Goal: Task Accomplishment & Management: Complete application form

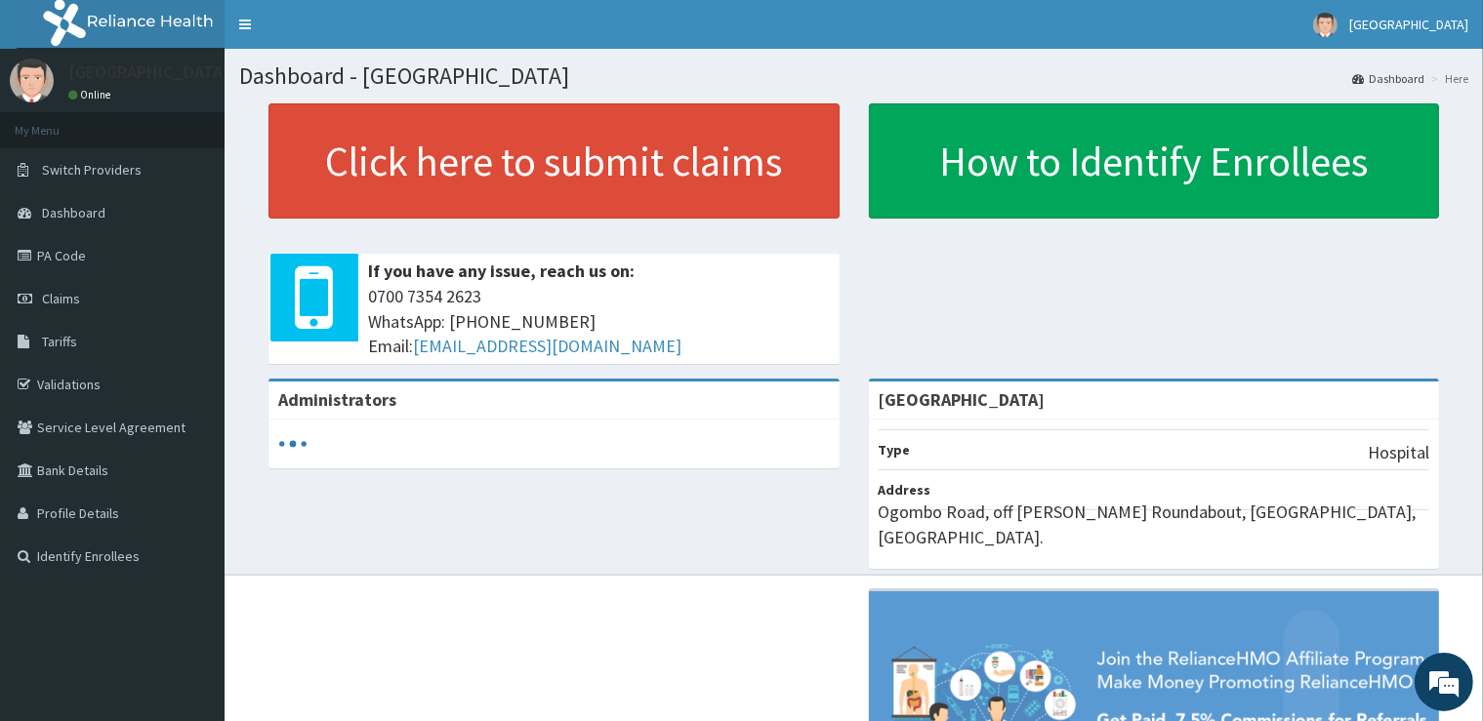
click at [114, 256] on link "PA Code" at bounding box center [112, 255] width 224 height 43
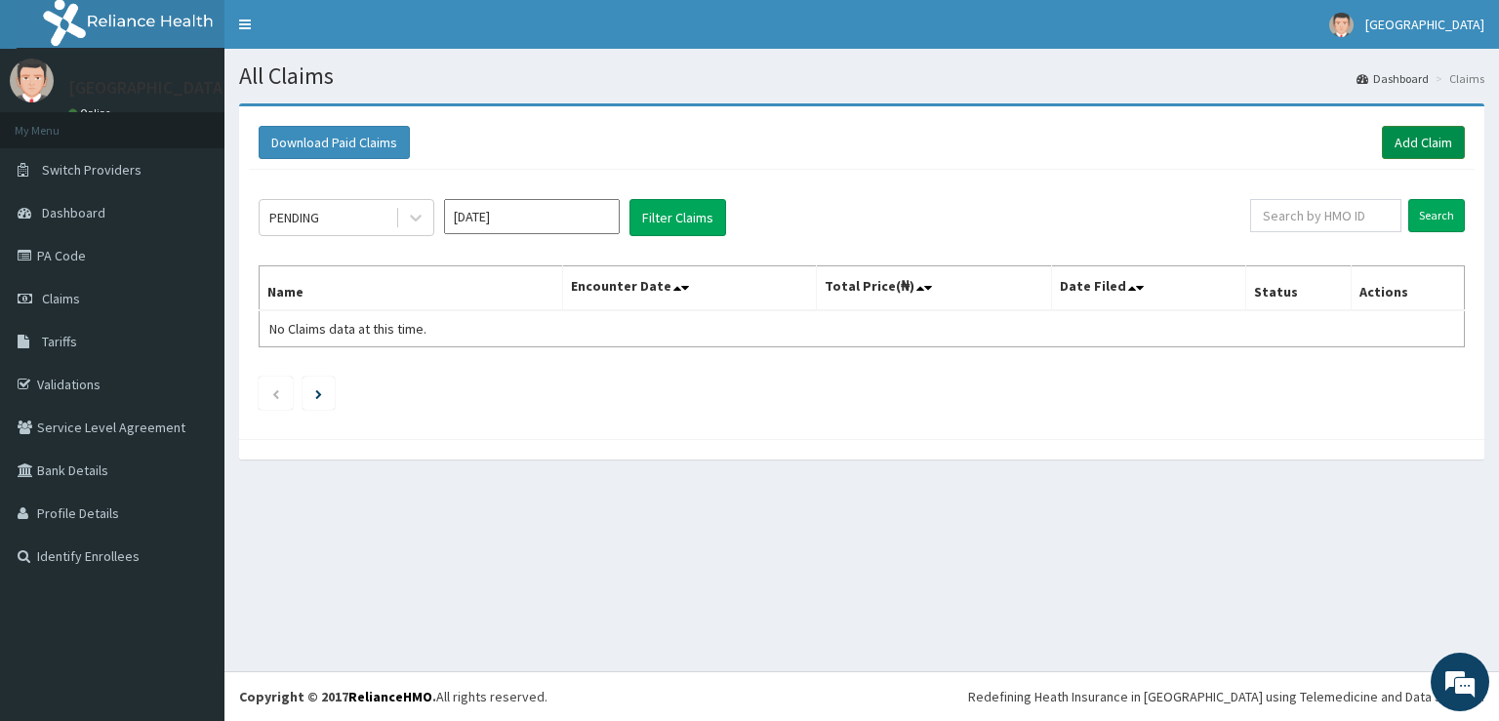
click at [1419, 143] on link "Add Claim" at bounding box center [1423, 142] width 83 height 33
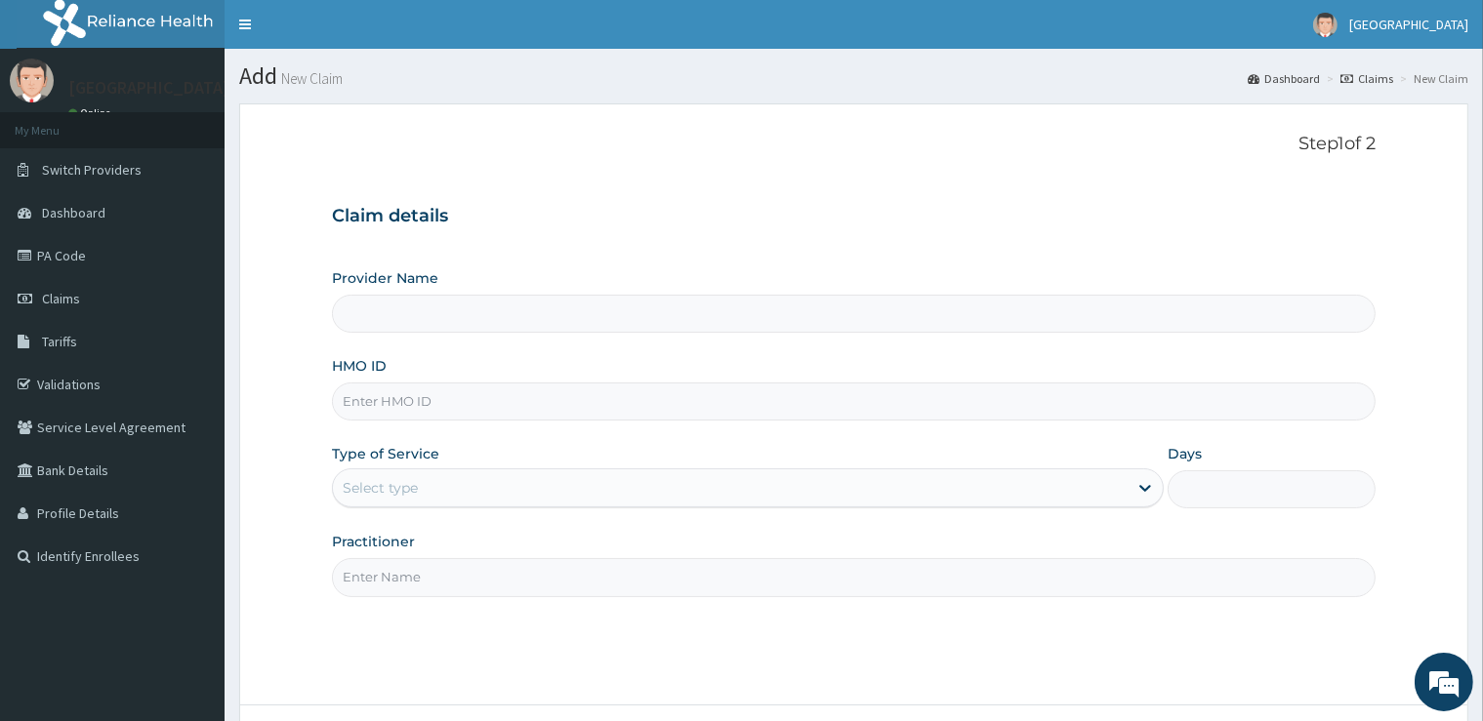
type input "[GEOGRAPHIC_DATA]"
click at [469, 394] on input "HMO ID" at bounding box center [853, 402] width 1042 height 38
type input "F"
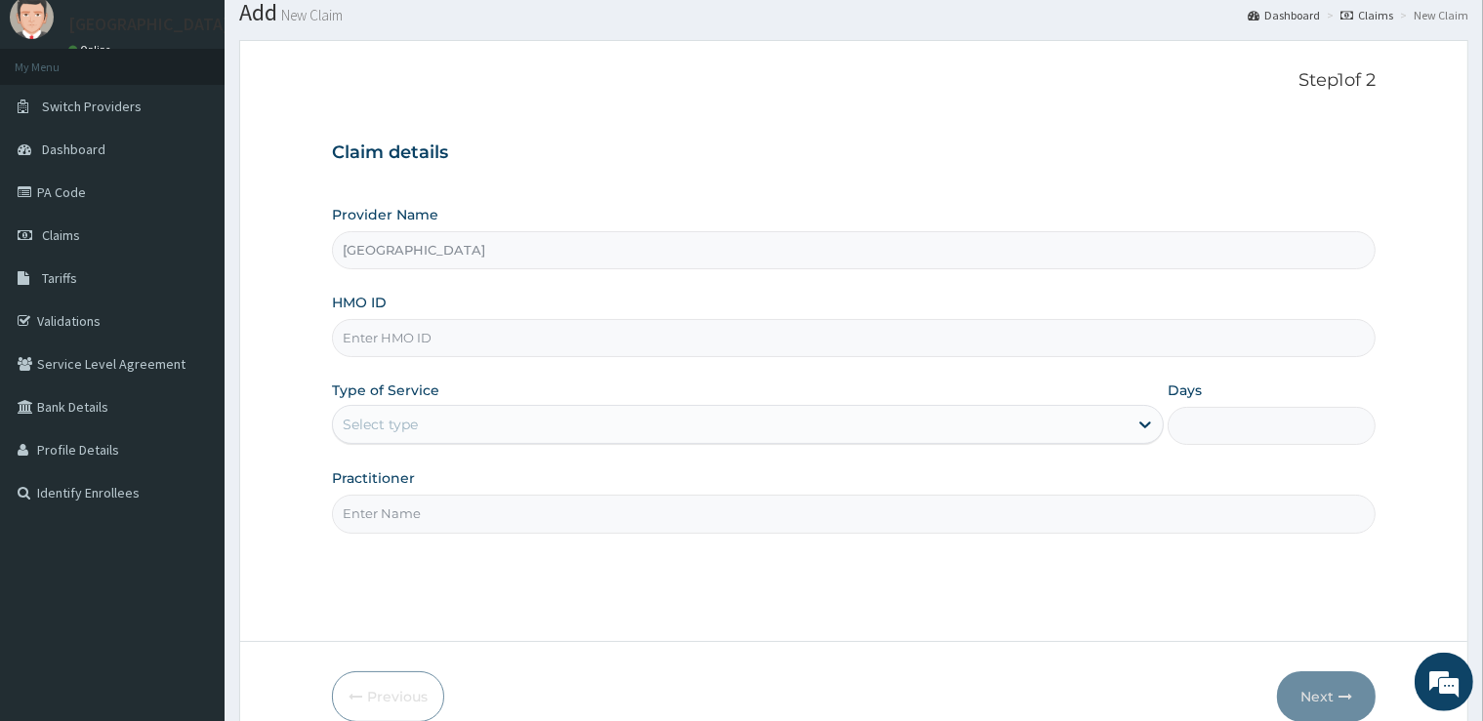
scroll to position [102, 0]
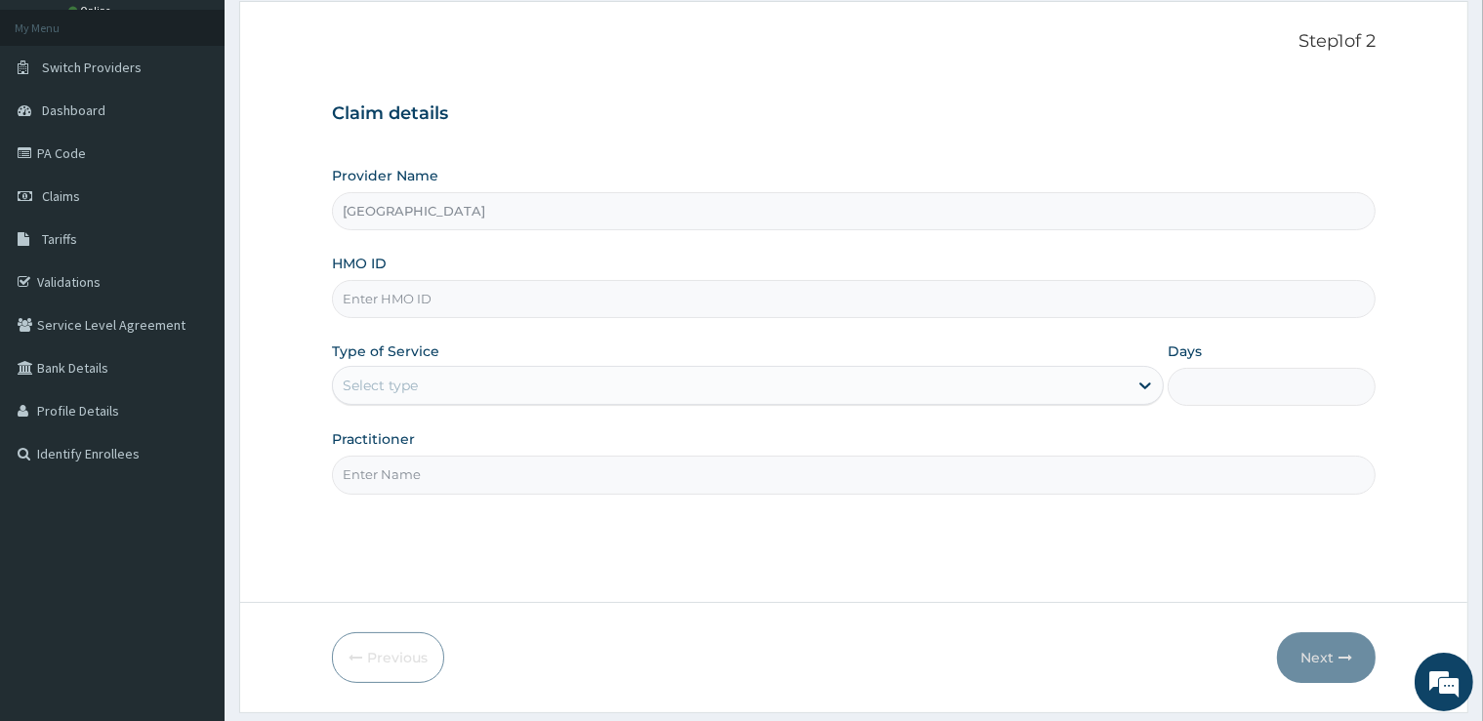
click at [383, 300] on input "HMO ID" at bounding box center [853, 299] width 1042 height 38
type input "FCL/10322/A"
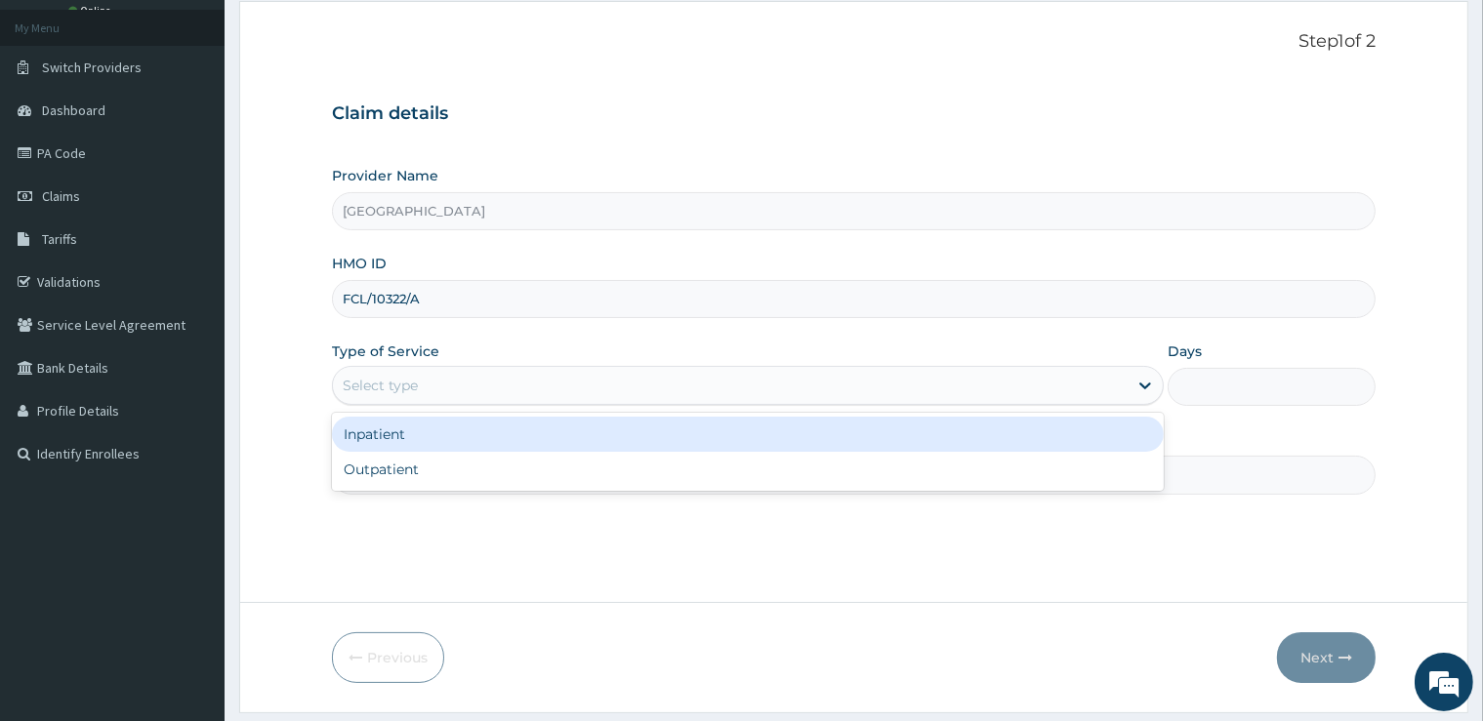
click at [509, 385] on div "Select type" at bounding box center [730, 385] width 795 height 31
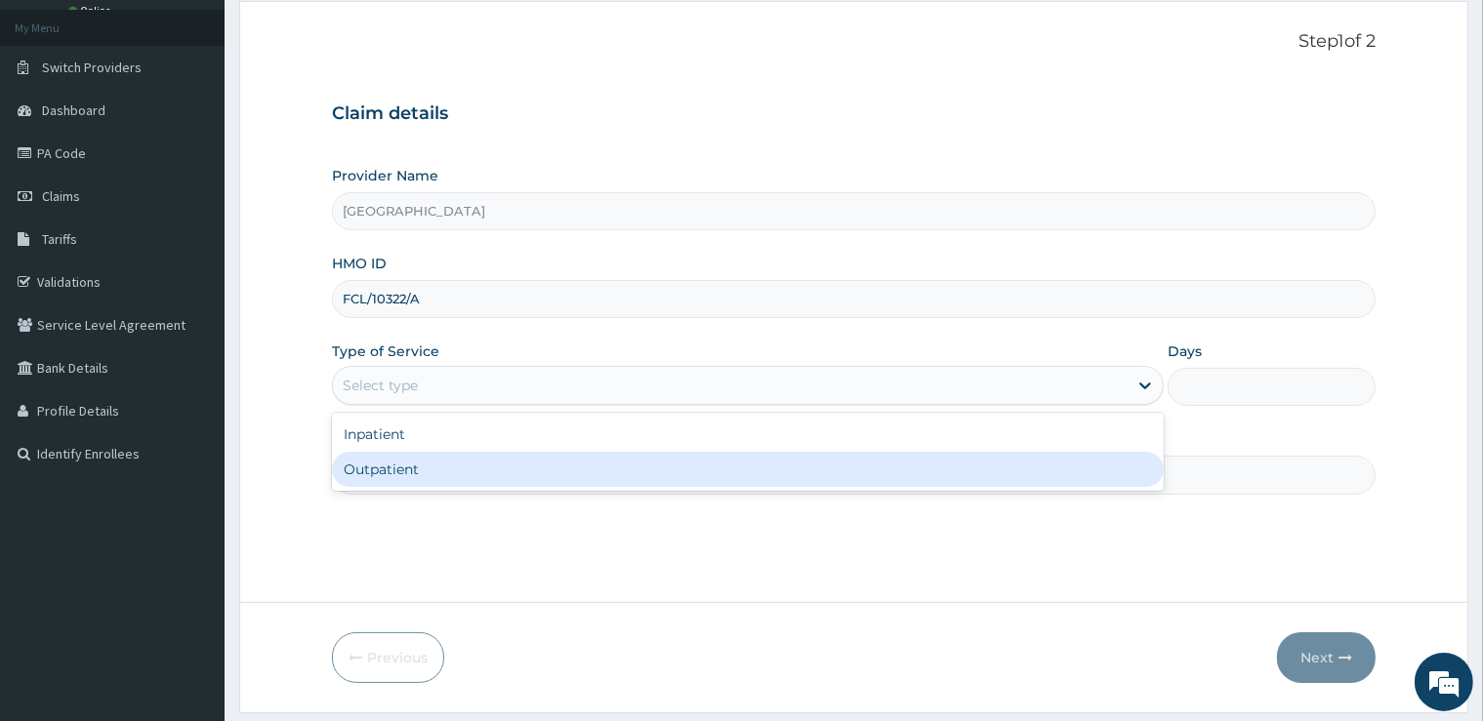
click at [439, 472] on div "Outpatient" at bounding box center [748, 469] width 832 height 35
type input "1"
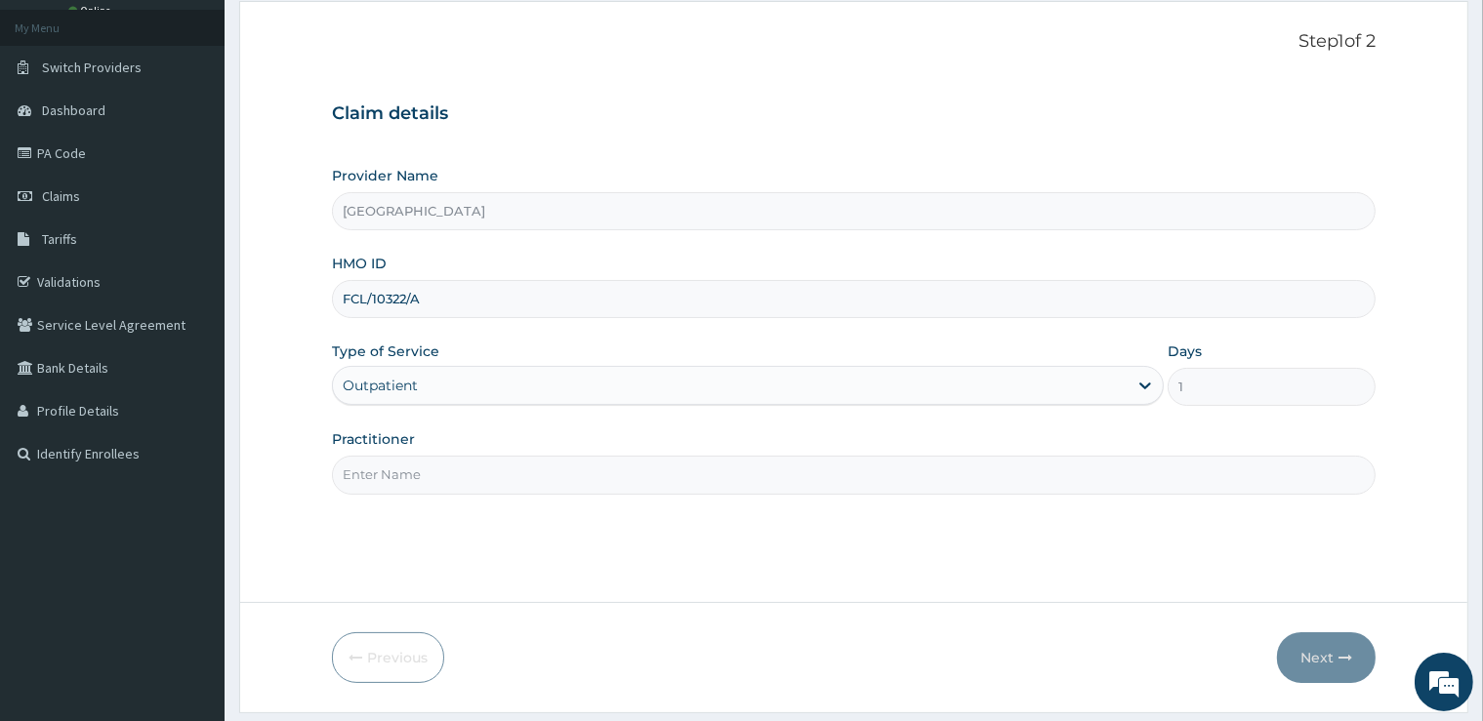
click at [435, 471] on input "Practitioner" at bounding box center [853, 475] width 1042 height 38
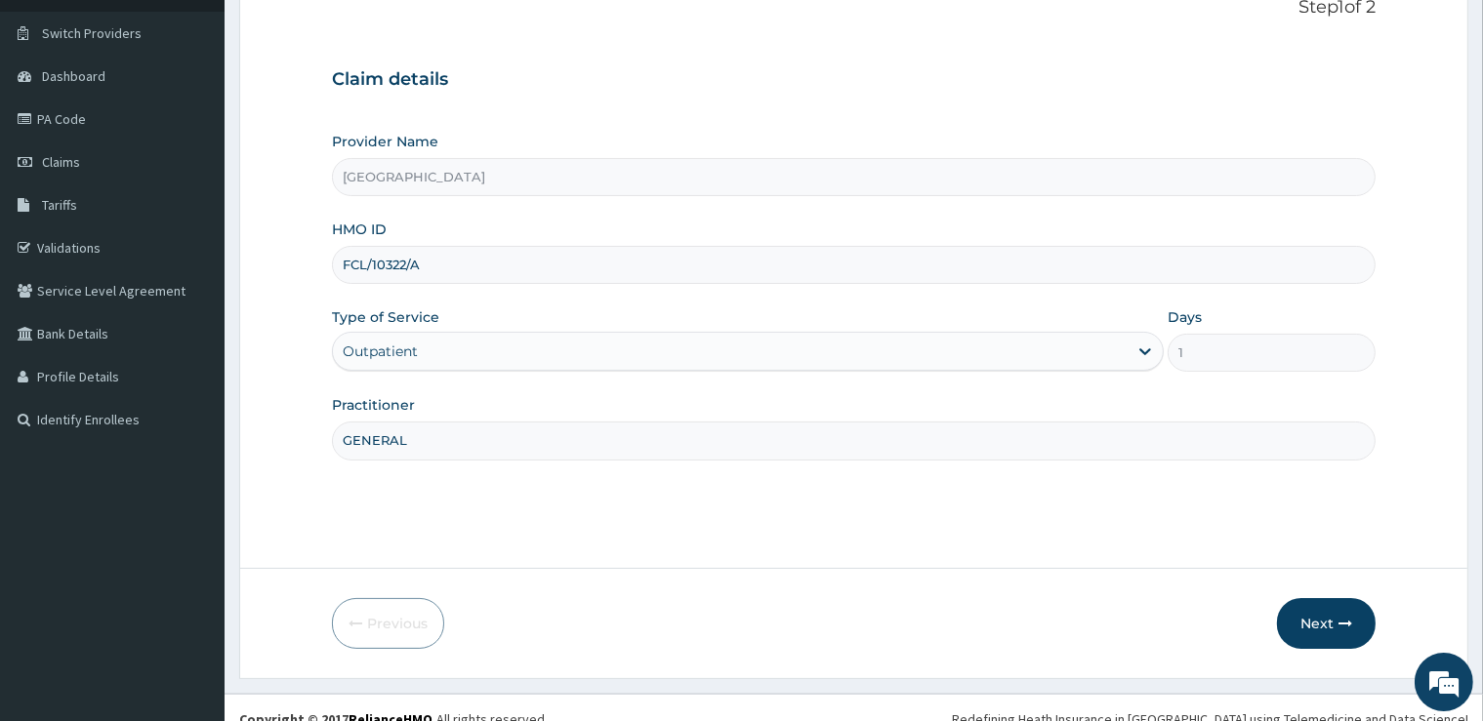
scroll to position [158, 0]
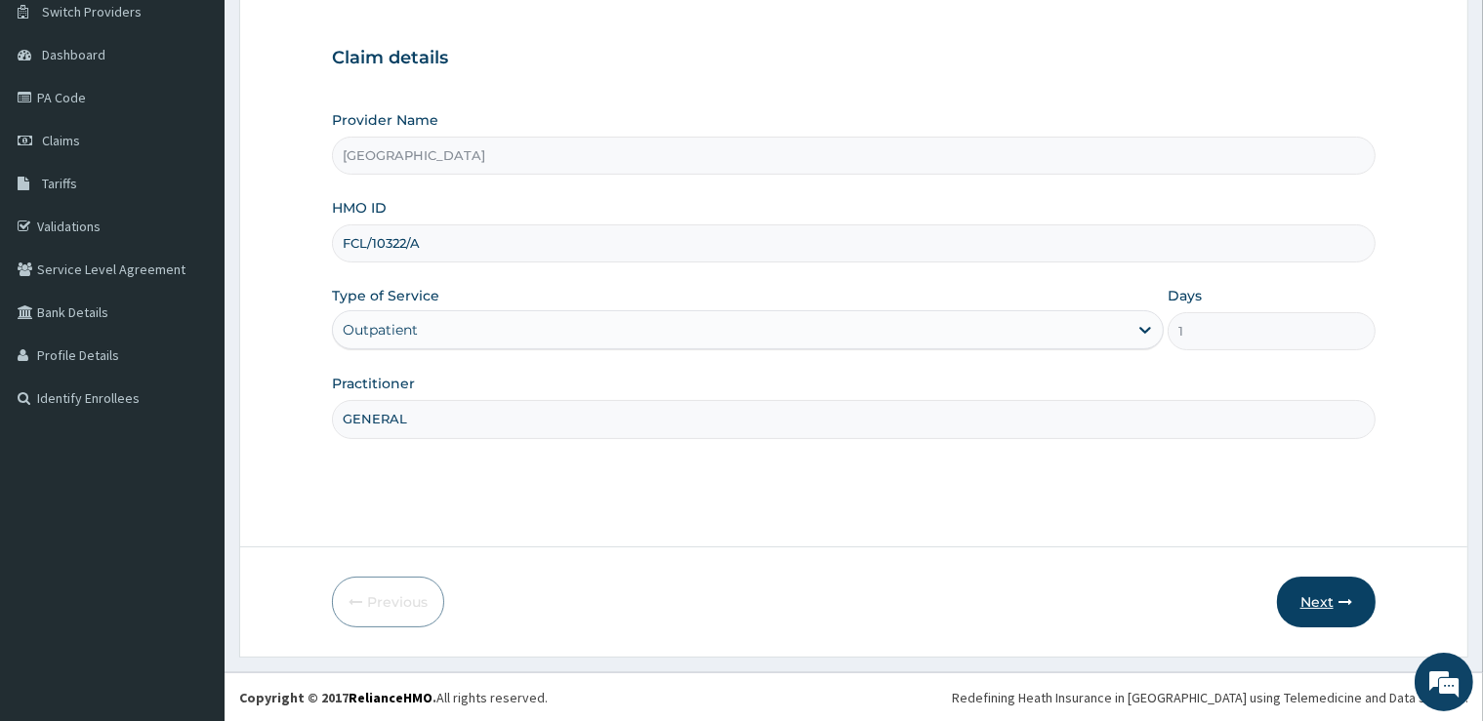
type input "GENERAL"
click at [1324, 603] on button "Next" at bounding box center [1326, 602] width 99 height 51
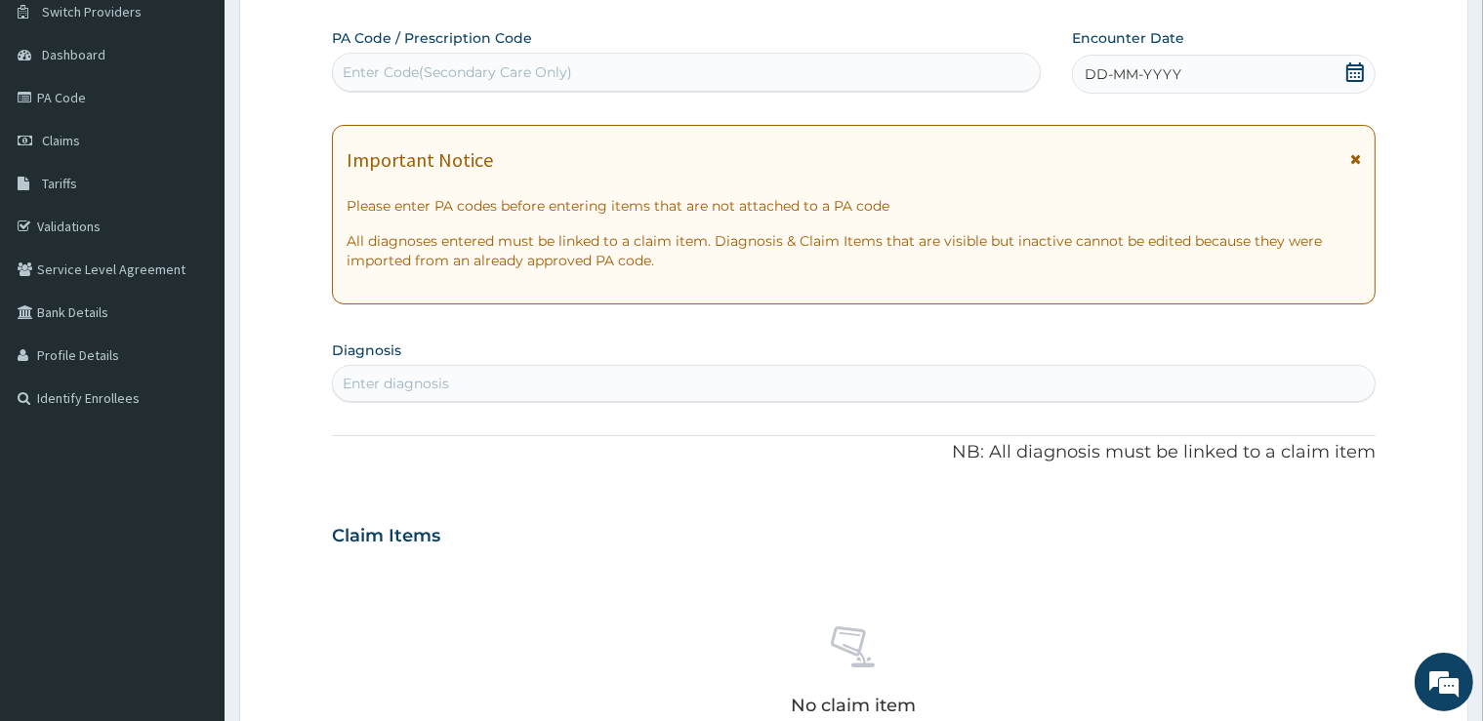
scroll to position [0, 0]
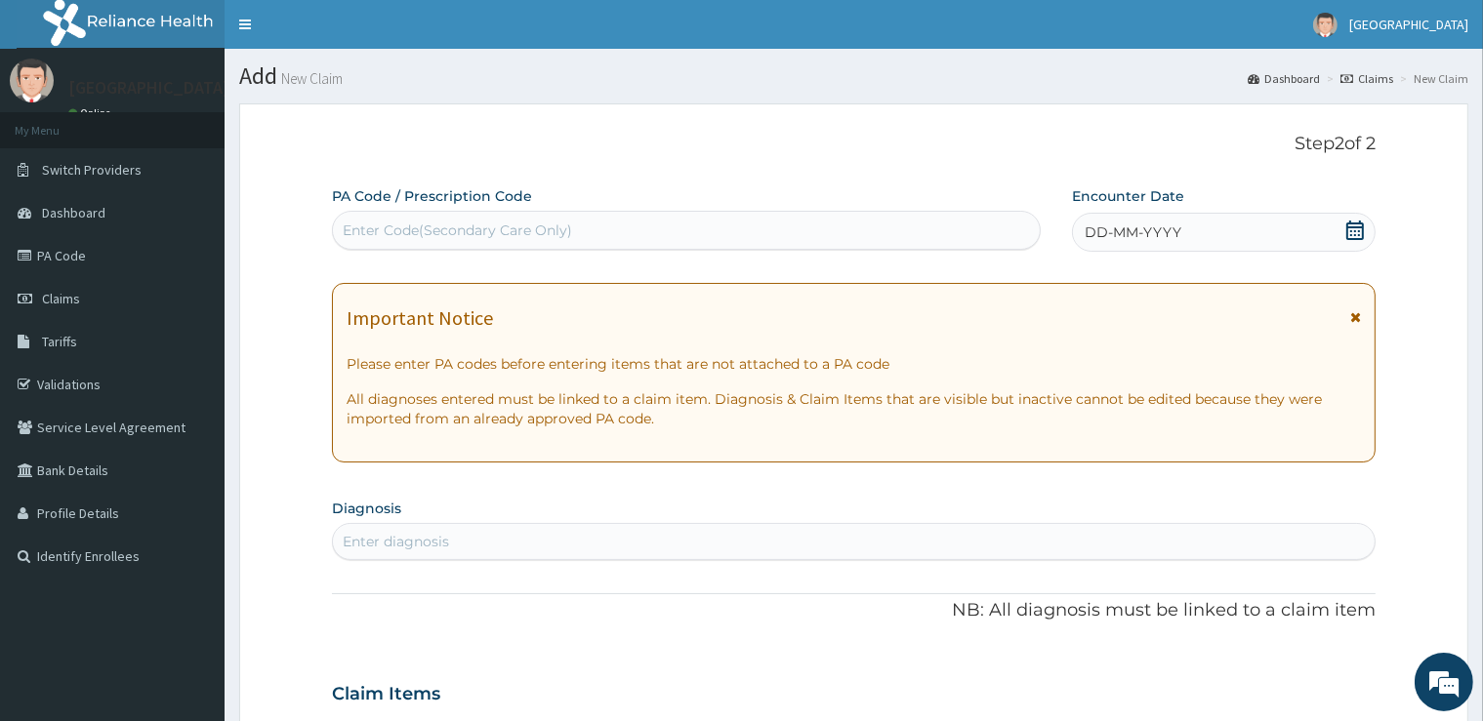
click at [415, 229] on div "Enter Code(Secondary Care Only)" at bounding box center [457, 231] width 229 height 20
type input "PA/47CFDE"
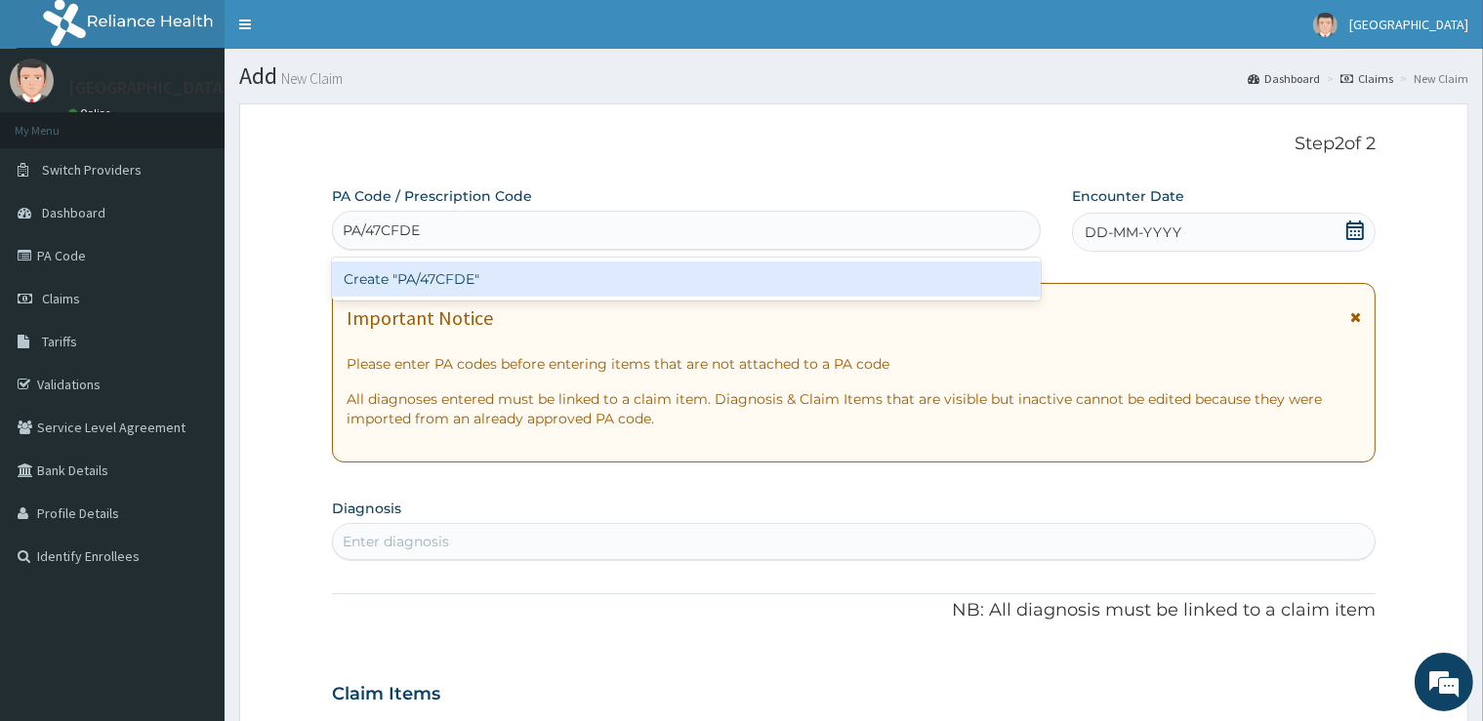
click at [449, 275] on div "Create "PA/47CFDE"" at bounding box center [686, 279] width 709 height 35
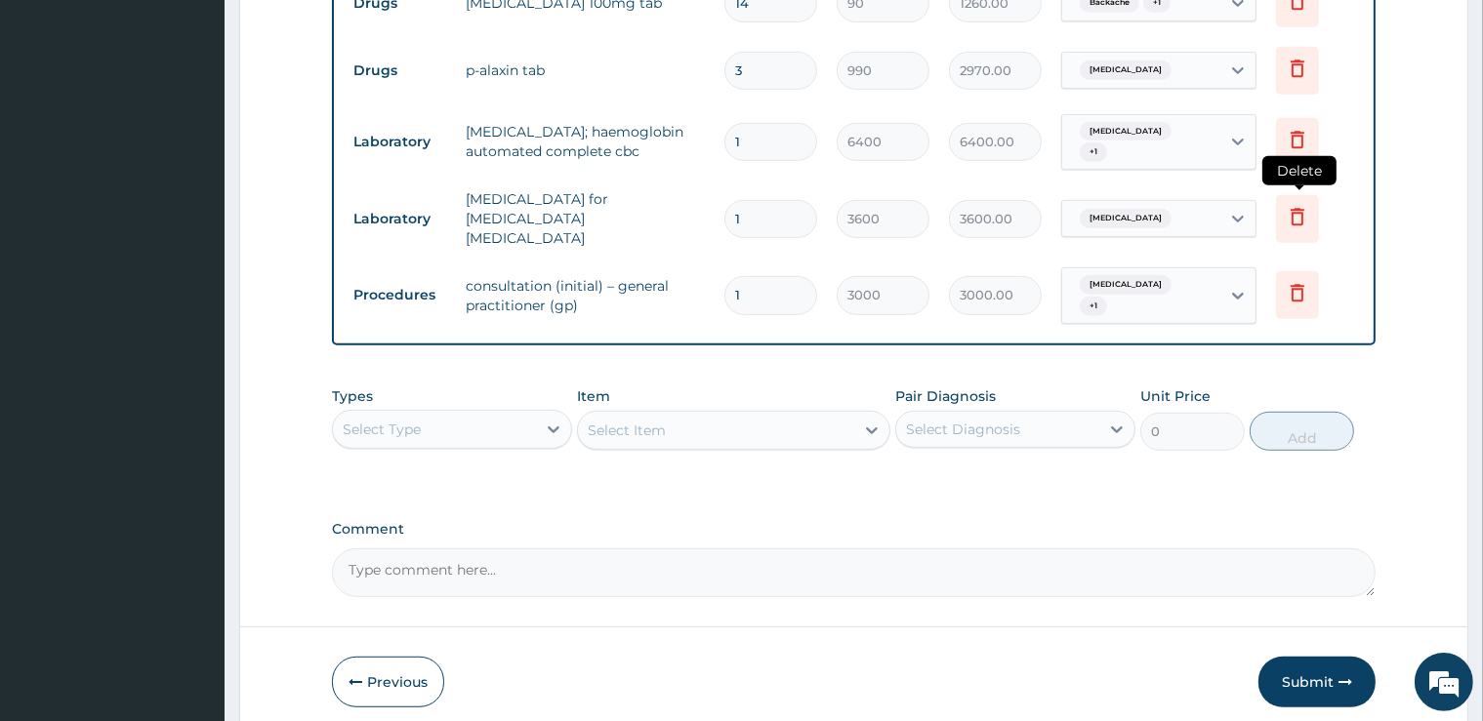
scroll to position [1060, 0]
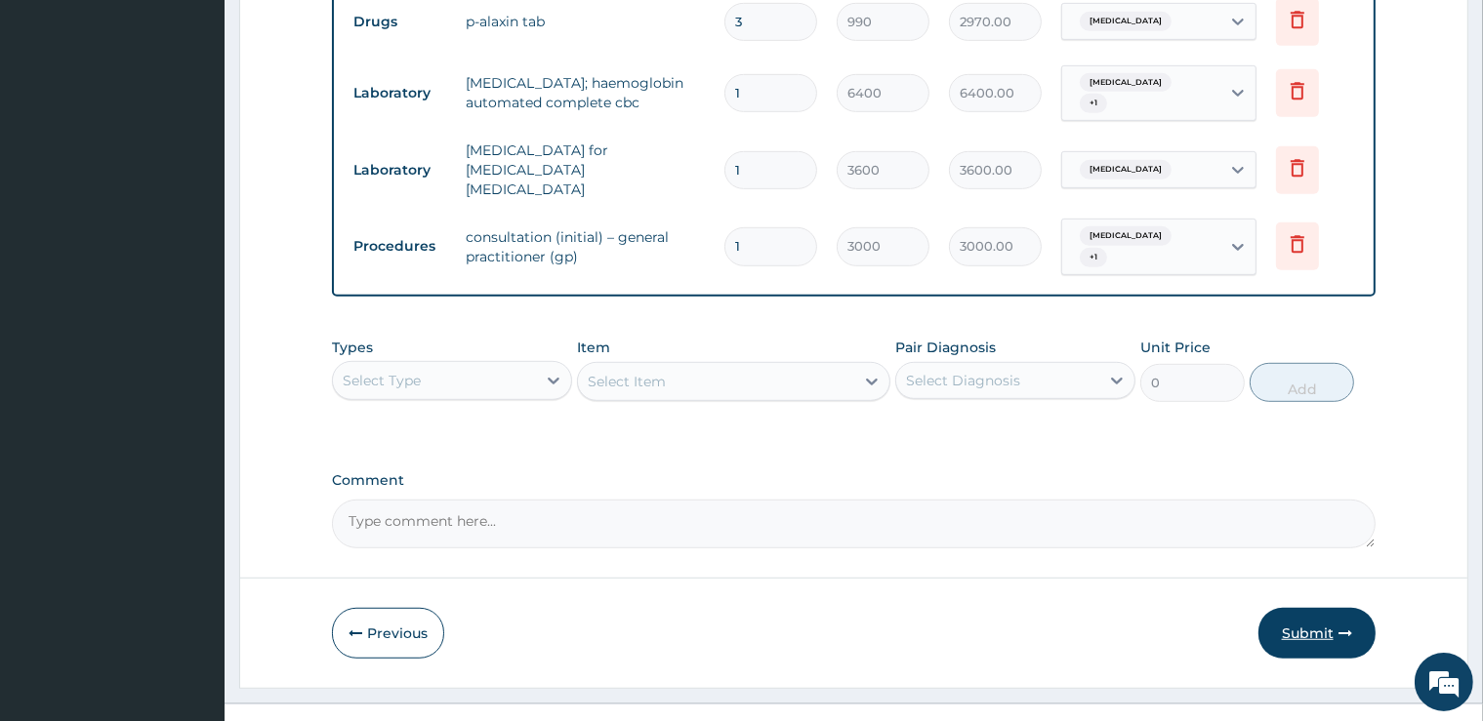
click at [1320, 608] on button "Submit" at bounding box center [1316, 633] width 117 height 51
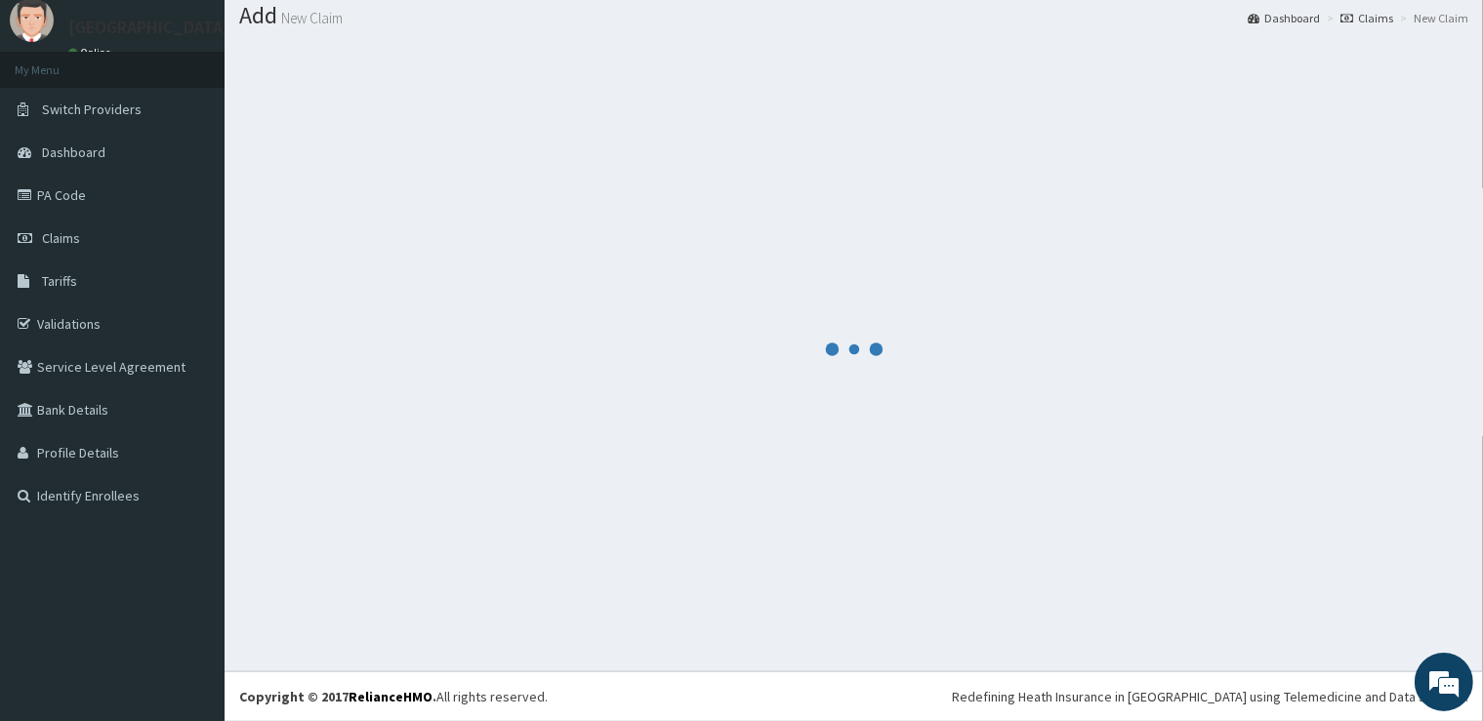
scroll to position [60, 0]
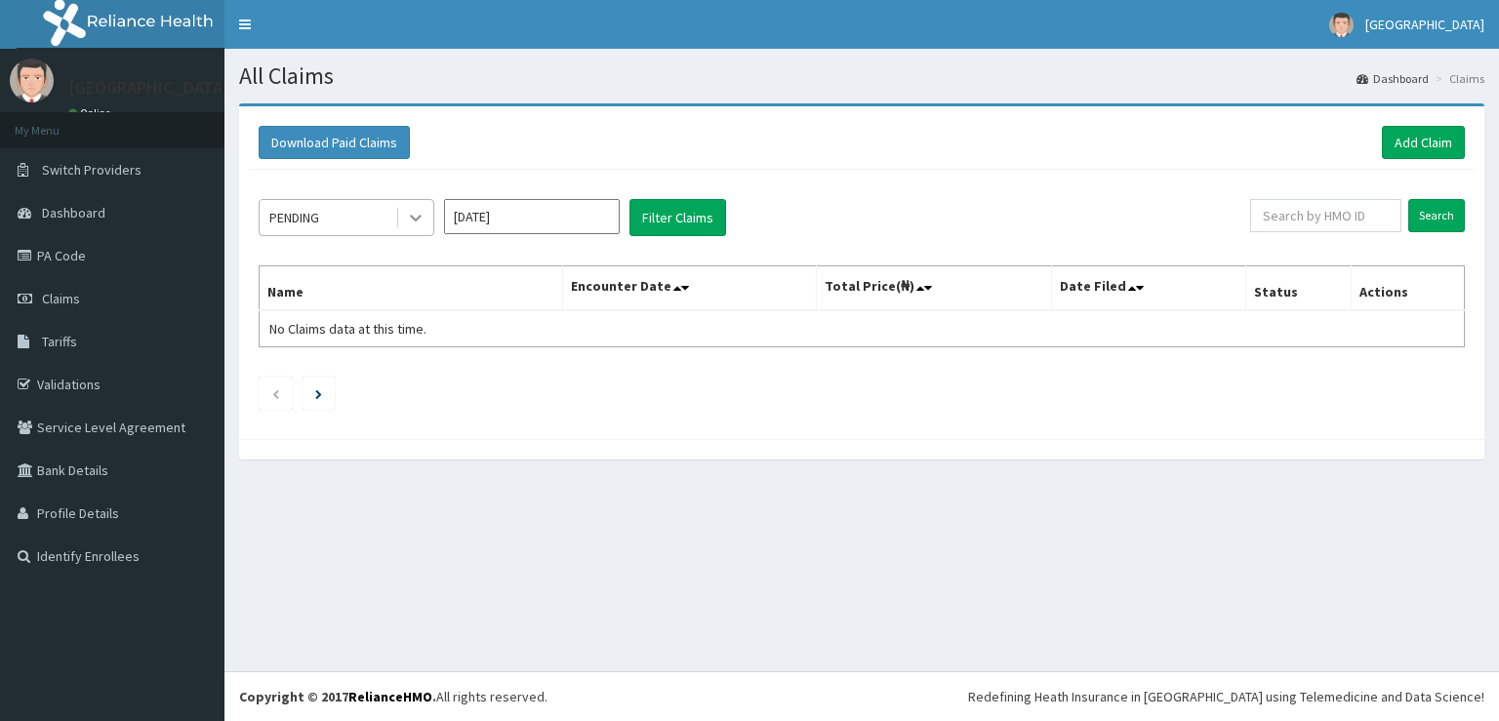
click at [407, 223] on icon at bounding box center [416, 218] width 20 height 20
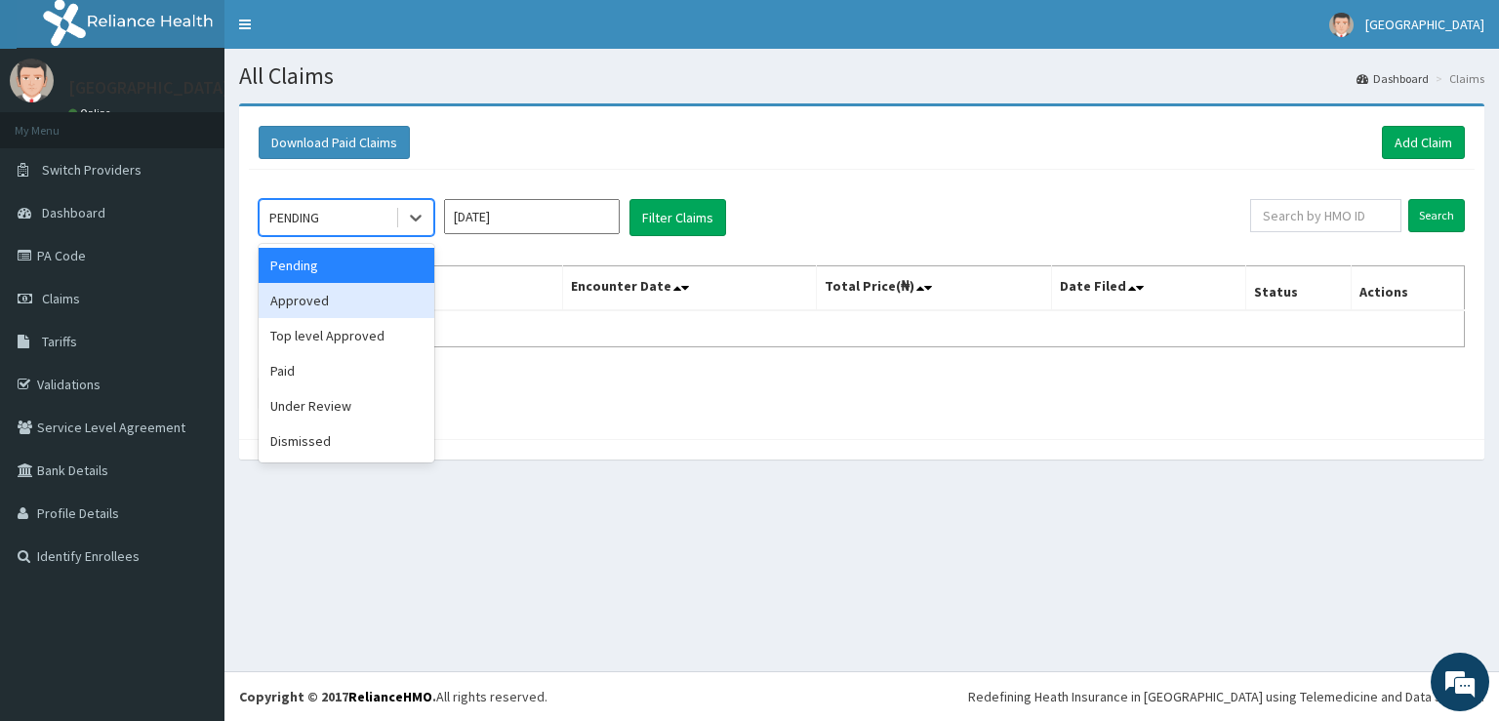
click at [338, 306] on div "Approved" at bounding box center [347, 300] width 176 height 35
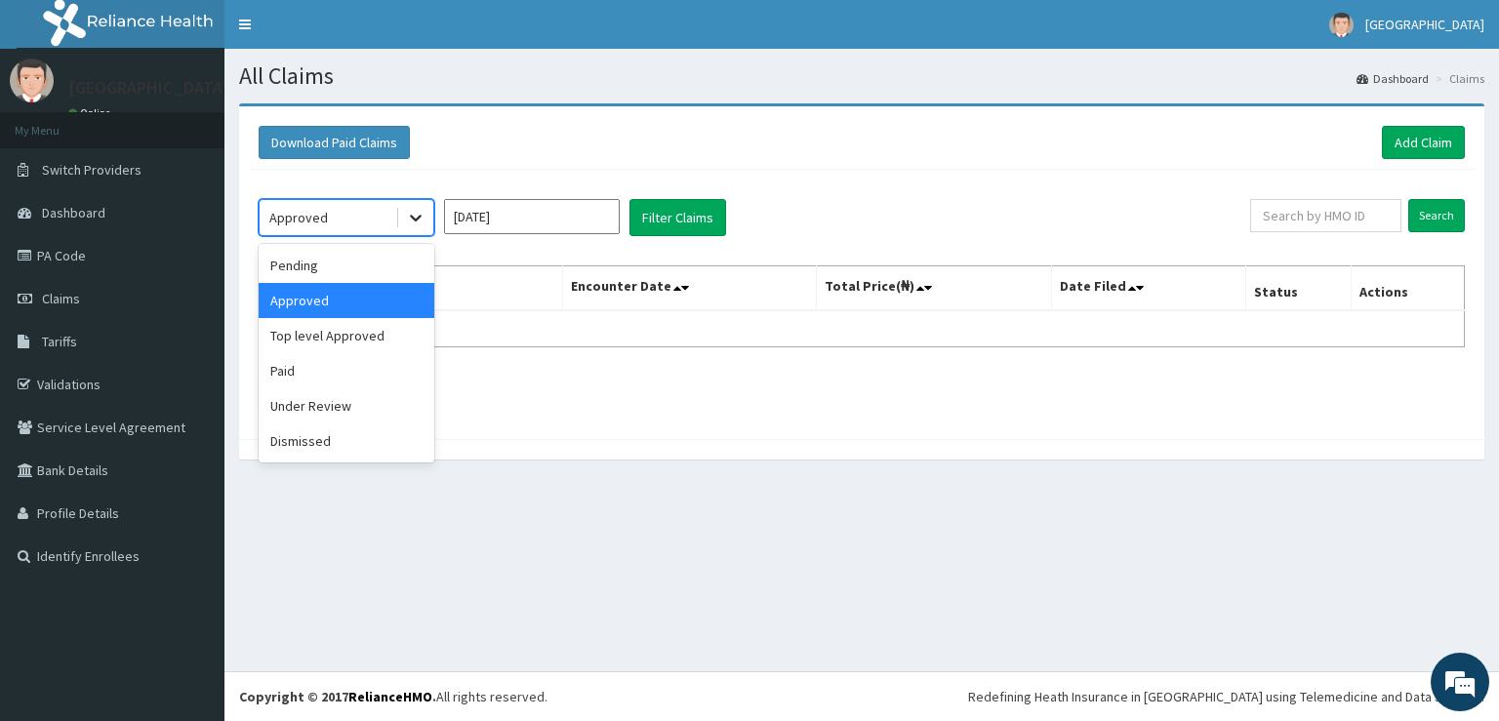
click at [412, 209] on icon at bounding box center [416, 218] width 20 height 20
click at [358, 297] on div "Approved" at bounding box center [347, 300] width 176 height 35
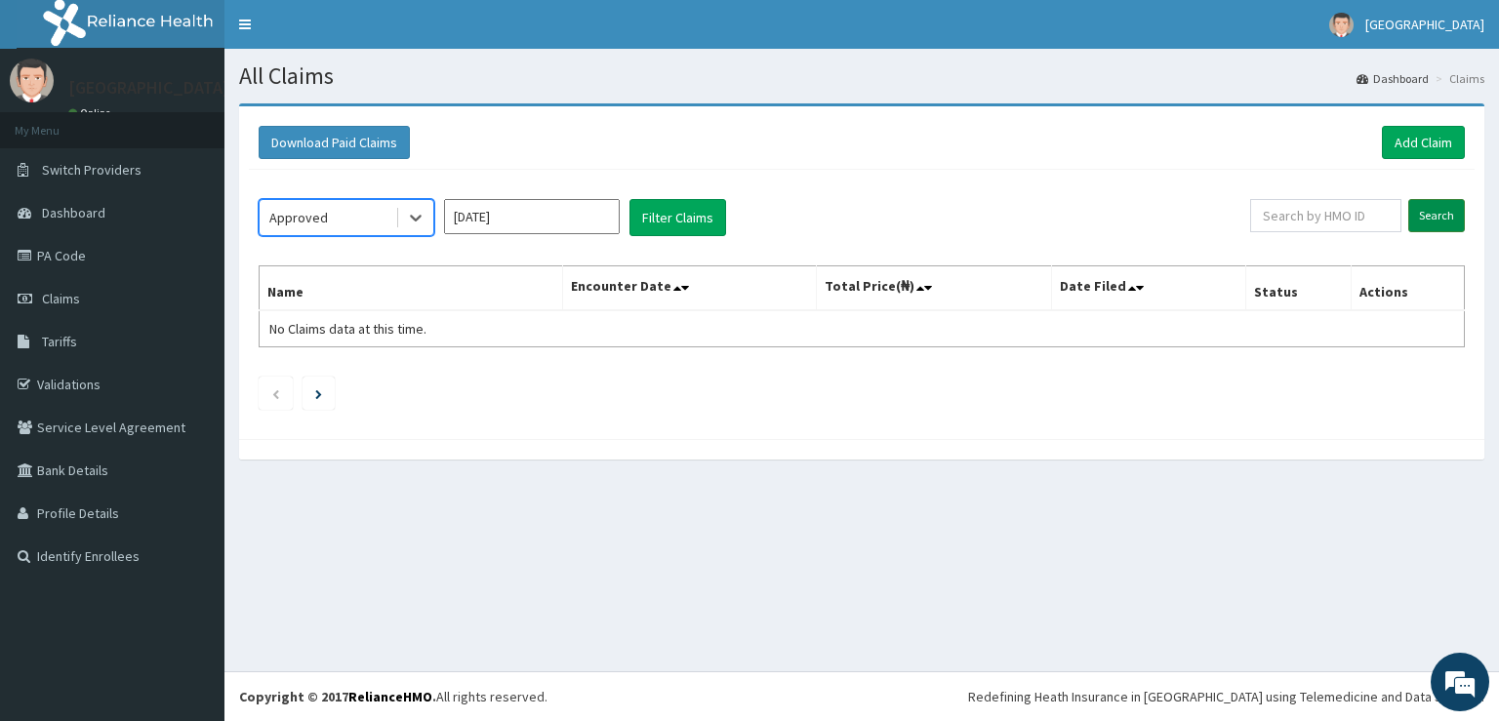
click at [1428, 213] on input "Search" at bounding box center [1436, 215] width 57 height 33
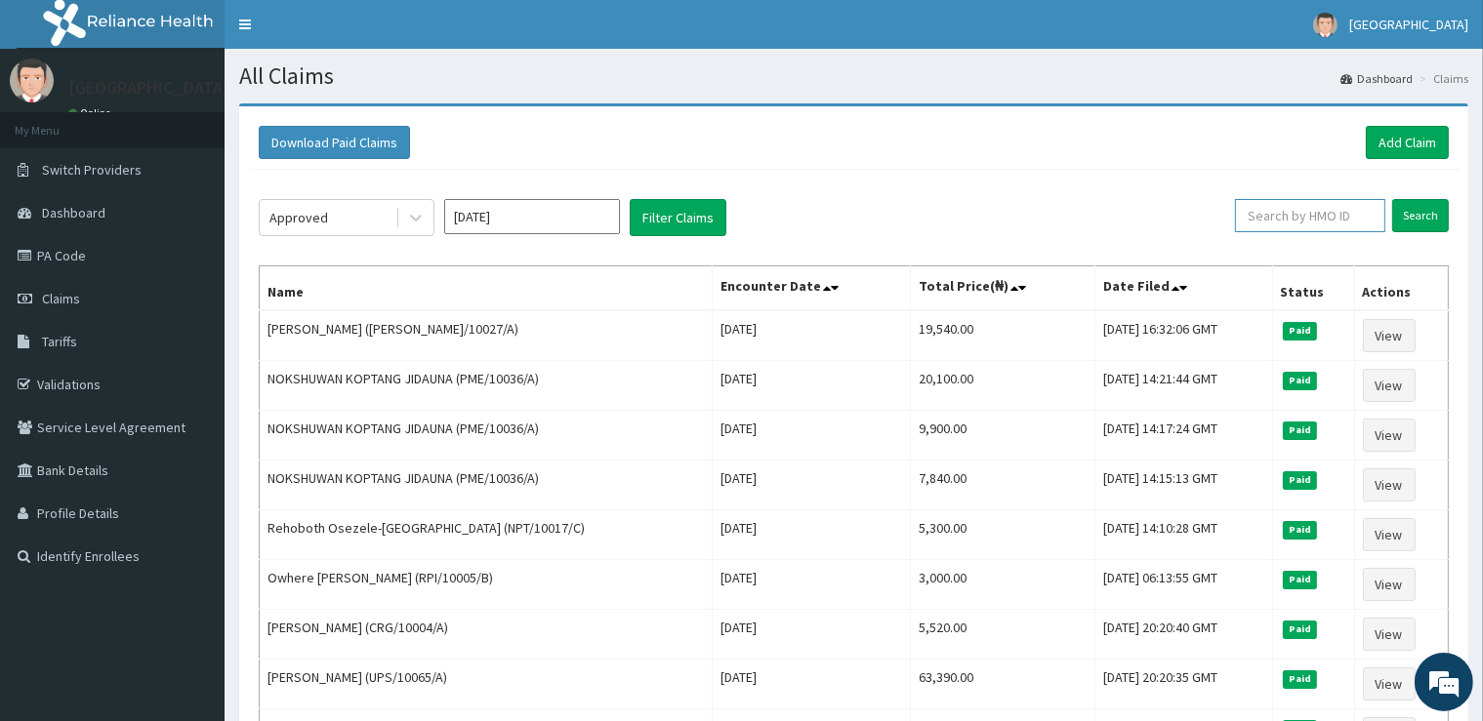
click at [1362, 217] on input "text" at bounding box center [1310, 215] width 150 height 33
click at [1326, 224] on input "text" at bounding box center [1310, 215] width 150 height 33
type input "ONYI"
click at [1412, 218] on input "Search" at bounding box center [1420, 215] width 57 height 33
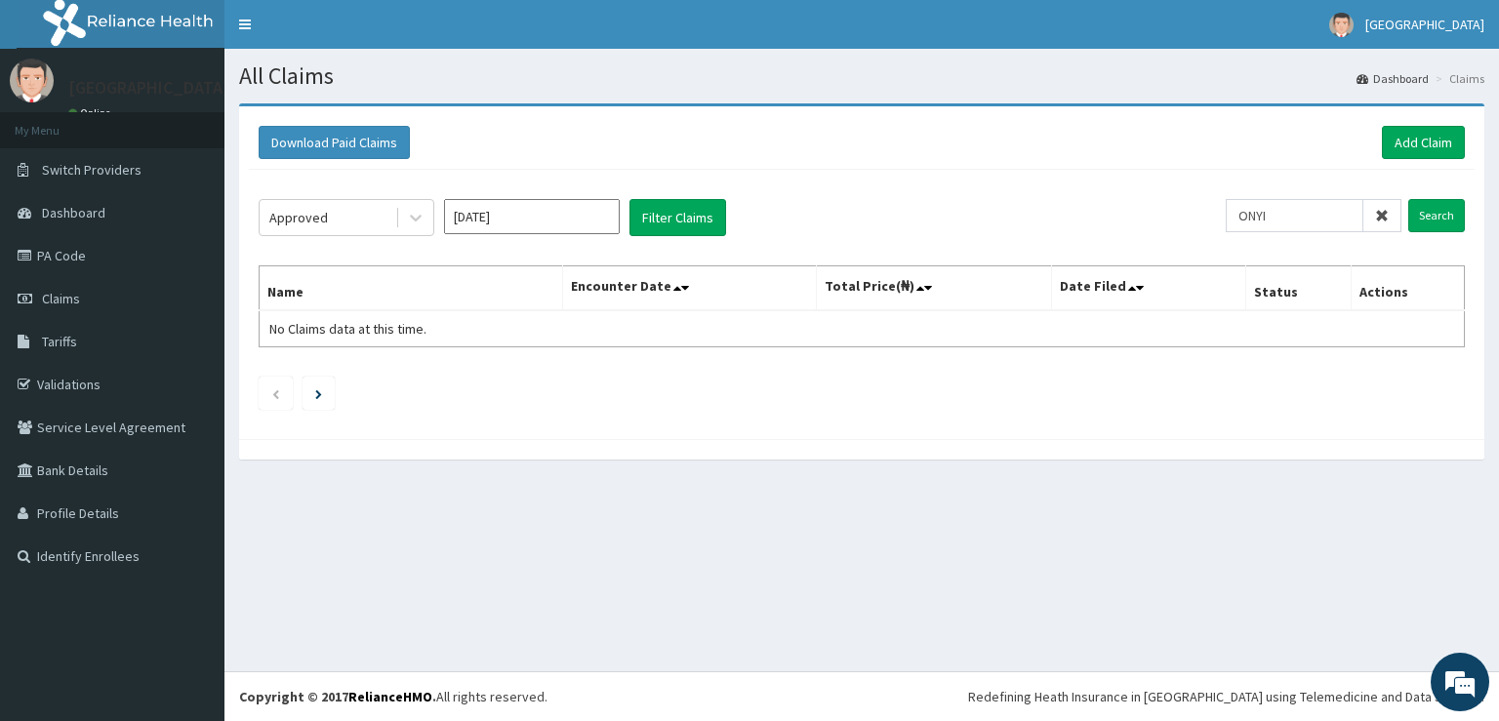
click at [1383, 210] on icon at bounding box center [1382, 216] width 14 height 14
click at [416, 208] on icon at bounding box center [416, 218] width 20 height 20
click at [414, 209] on icon at bounding box center [416, 218] width 20 height 20
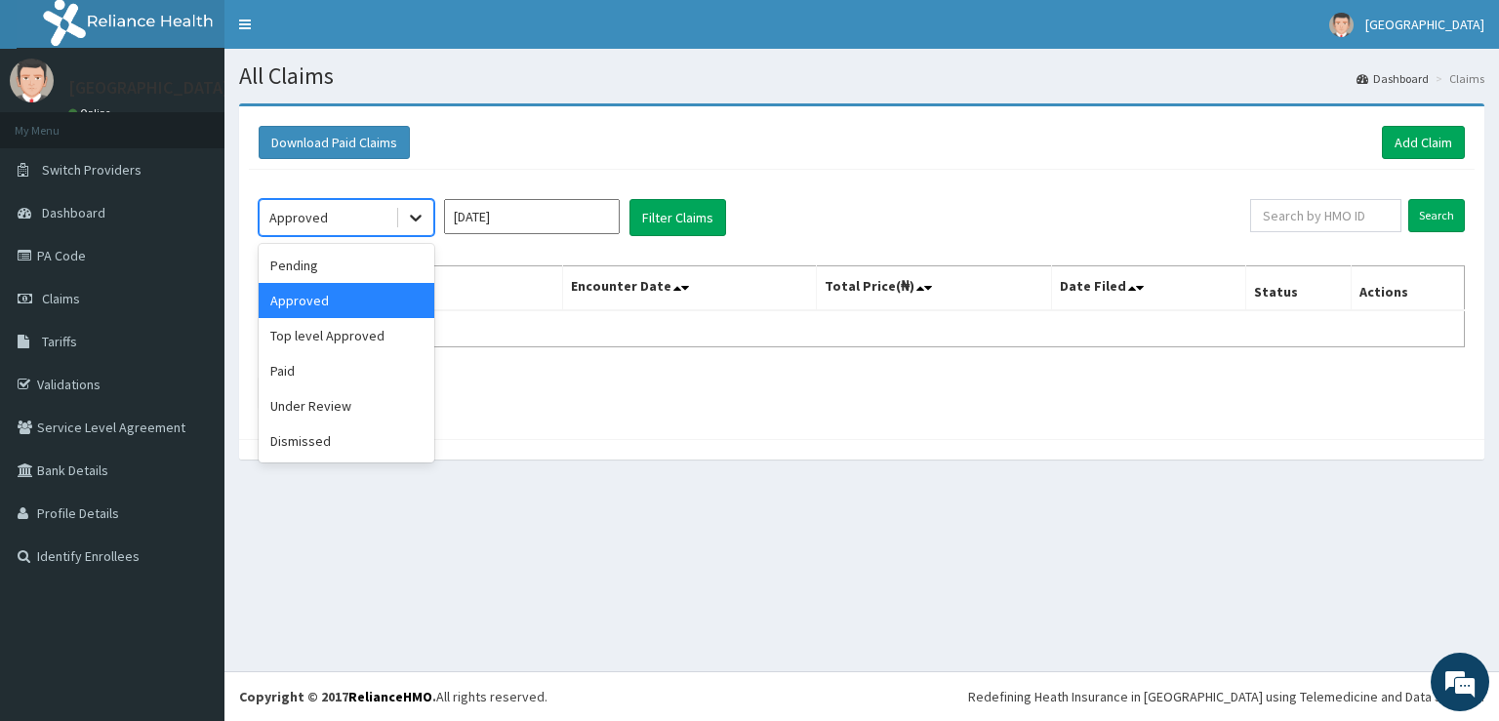
click at [415, 211] on icon at bounding box center [416, 218] width 20 height 20
click at [369, 291] on div "Approved" at bounding box center [347, 300] width 176 height 35
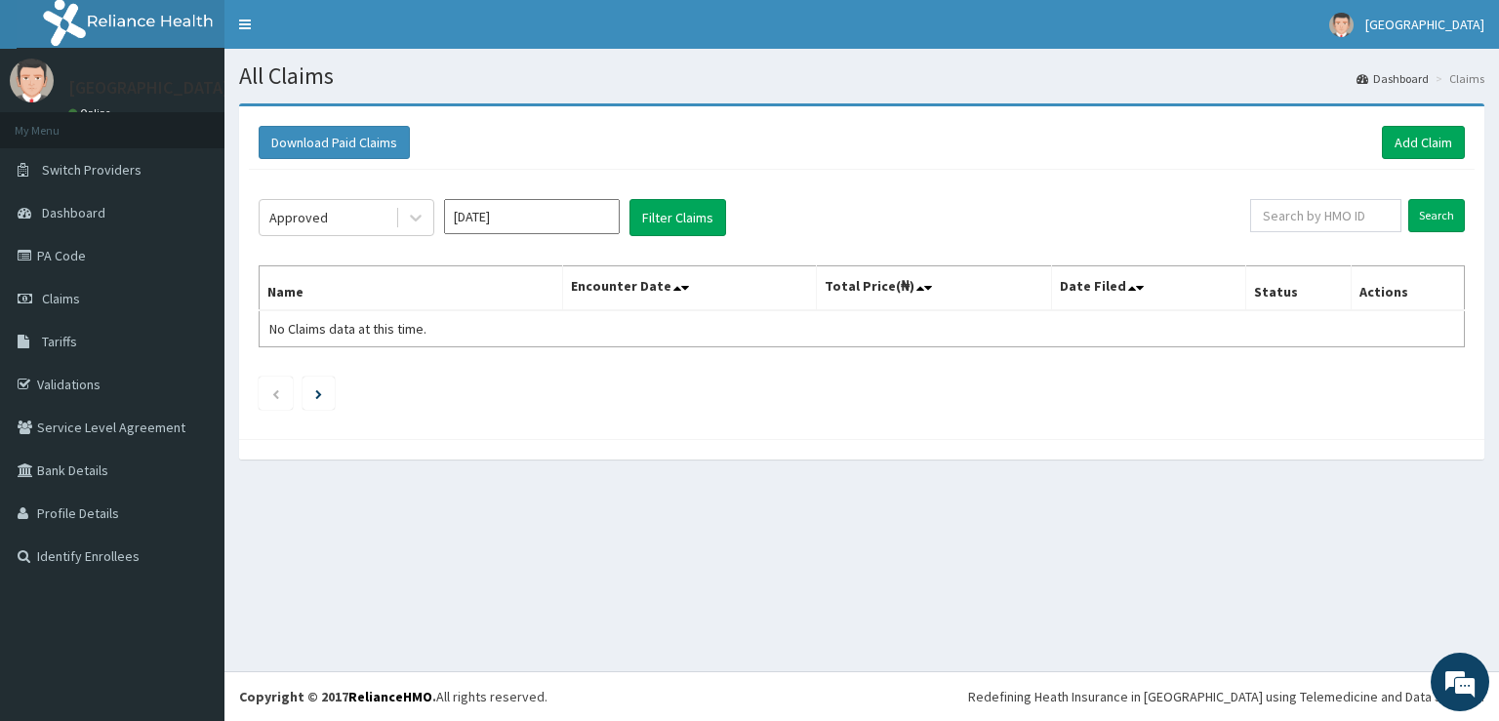
click at [838, 190] on div "Approved Sep 2025 Filter Claims Search Name Encounter Date Total Price(₦) Date …" at bounding box center [862, 300] width 1226 height 260
click at [669, 208] on button "Filter Claims" at bounding box center [678, 217] width 97 height 37
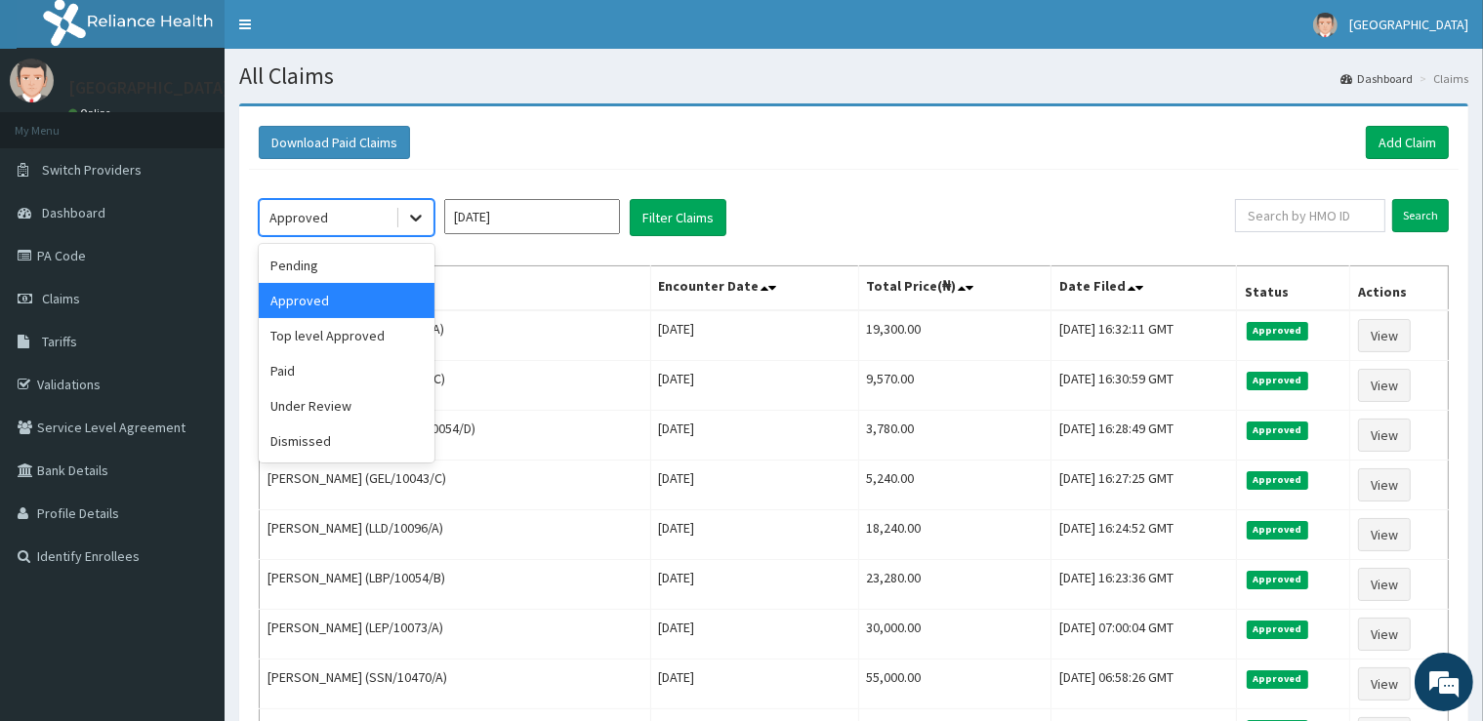
click at [415, 209] on icon at bounding box center [416, 218] width 20 height 20
click at [350, 409] on div "Under Review" at bounding box center [347, 405] width 176 height 35
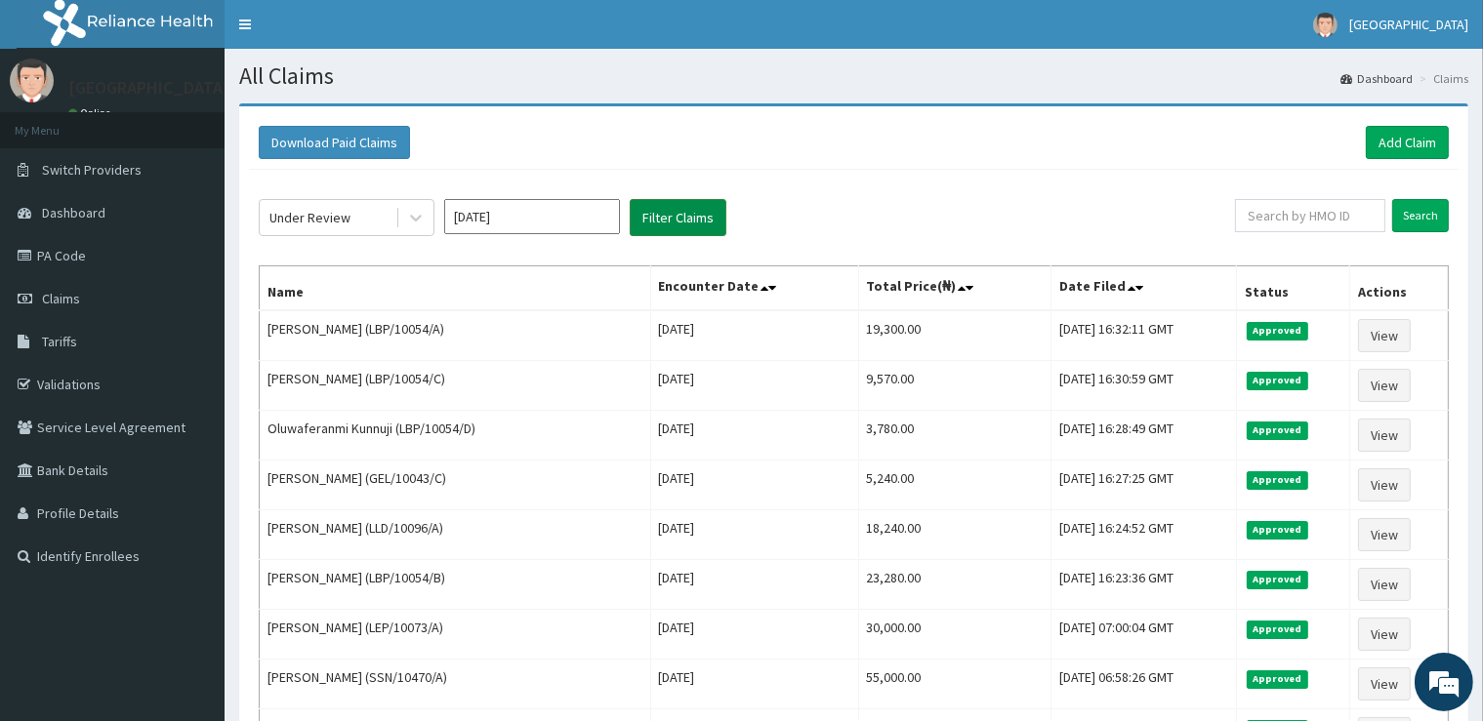
click at [692, 211] on button "Filter Claims" at bounding box center [678, 217] width 97 height 37
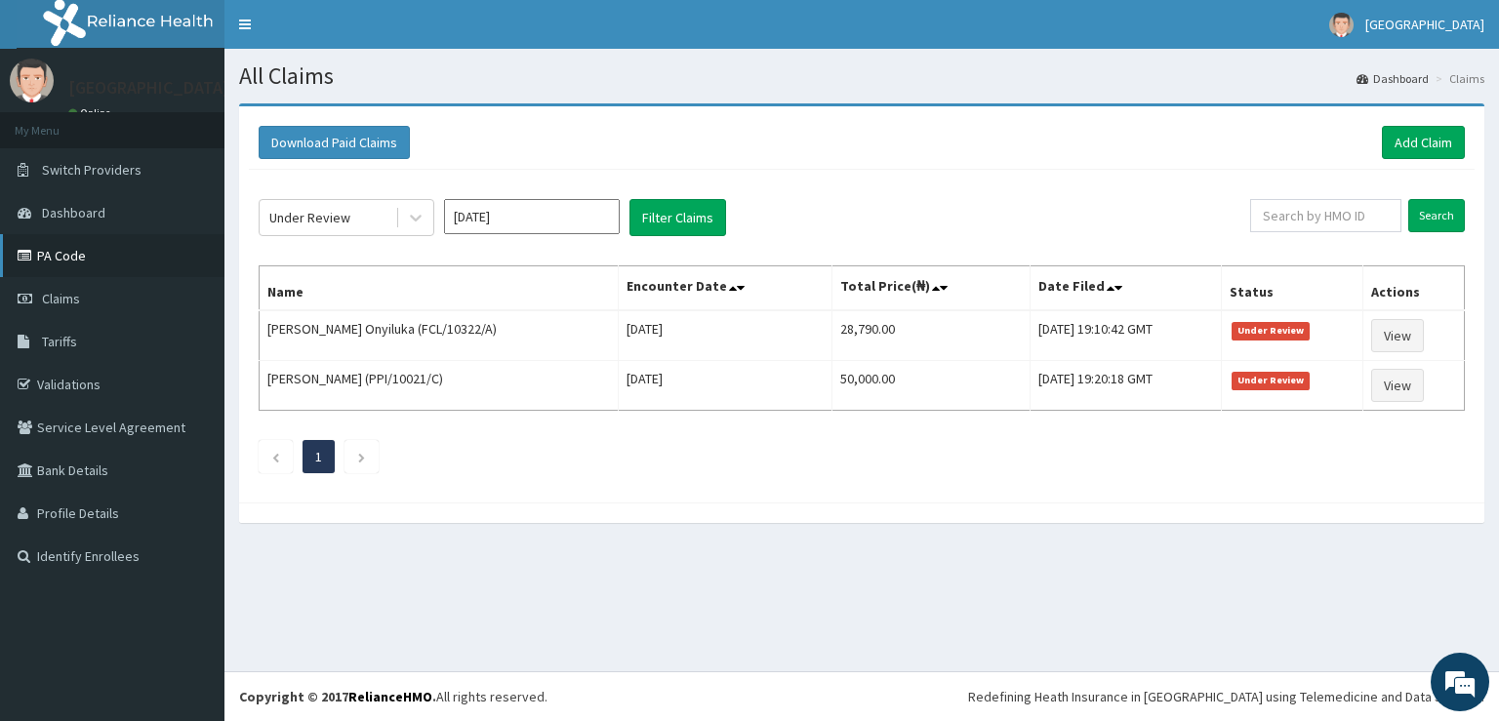
click at [55, 260] on link "PA Code" at bounding box center [112, 255] width 224 height 43
